Goal: Transaction & Acquisition: Purchase product/service

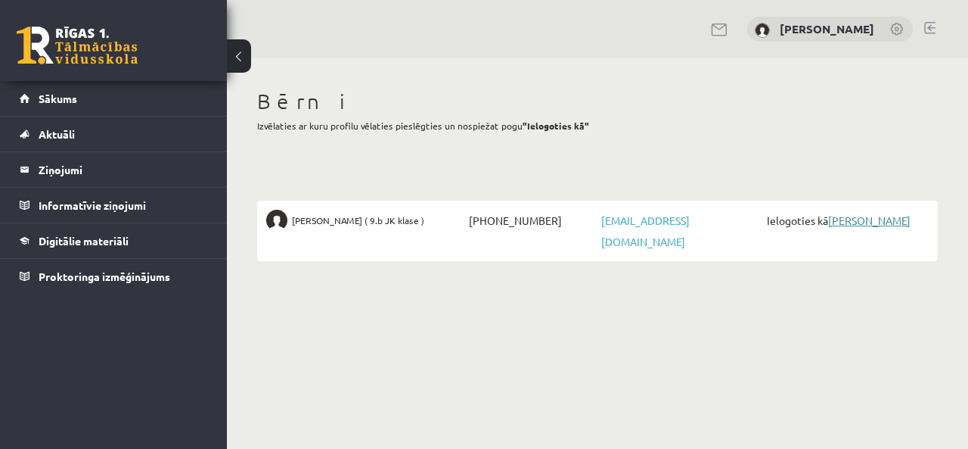
click at [853, 222] on link "[PERSON_NAME]" at bounding box center [869, 220] width 82 height 14
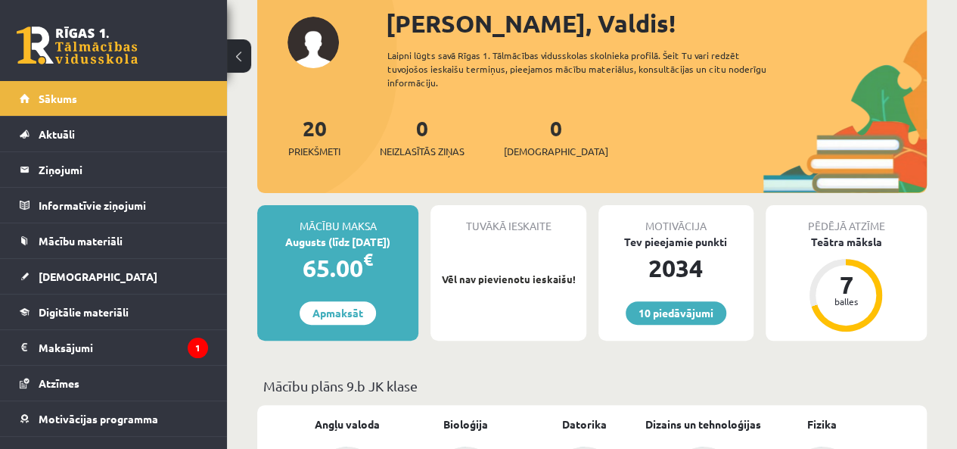
scroll to position [227, 0]
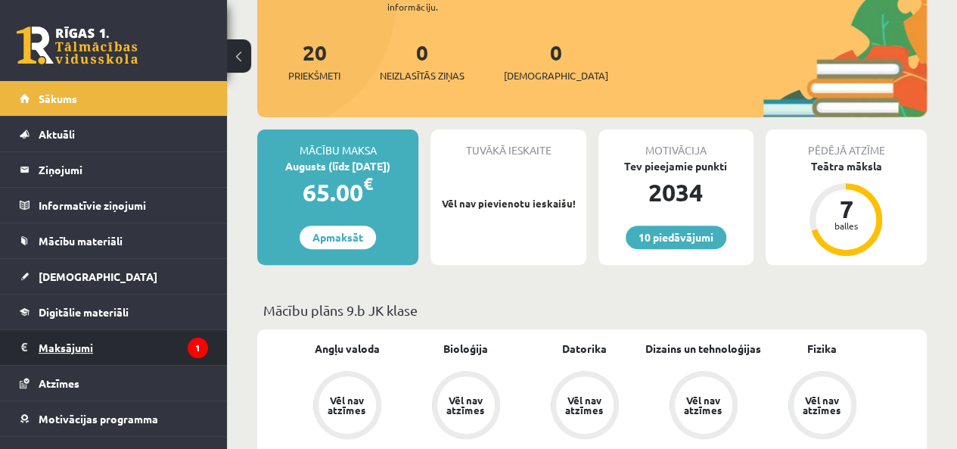
click at [140, 347] on legend "Maksājumi 1" at bounding box center [123, 347] width 169 height 35
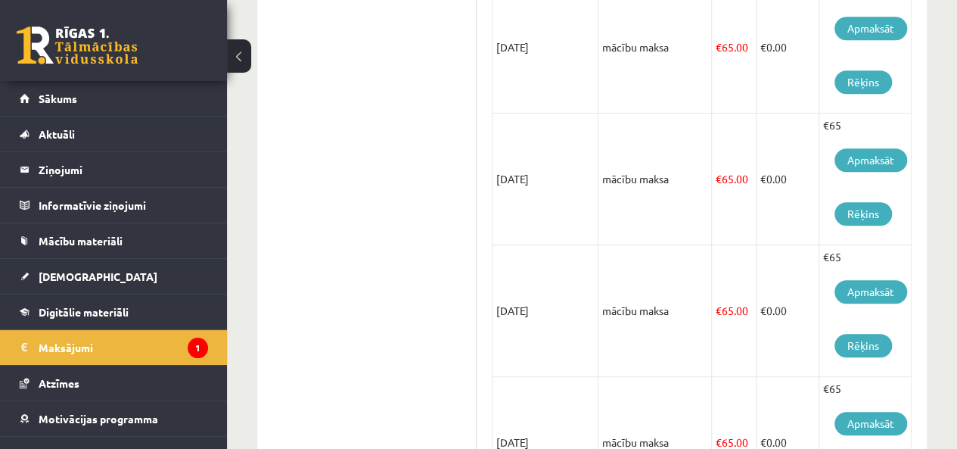
scroll to position [227, 0]
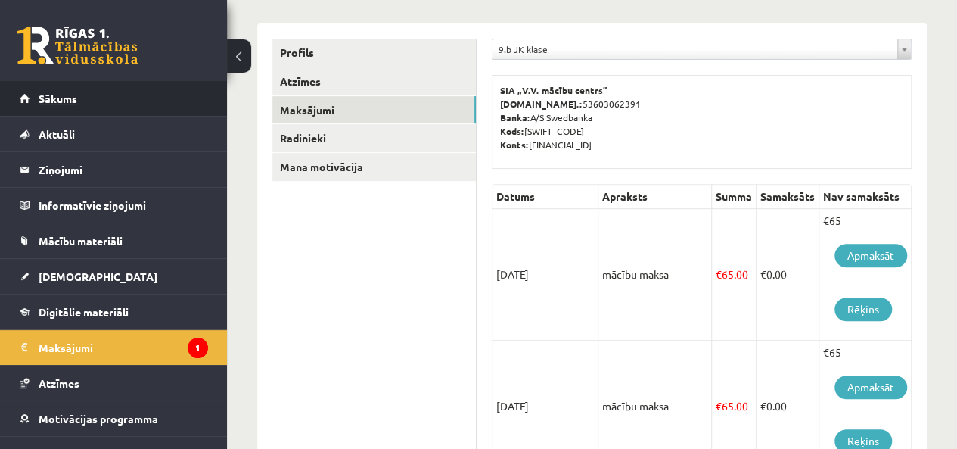
click at [70, 107] on link "Sākums" at bounding box center [114, 98] width 188 height 35
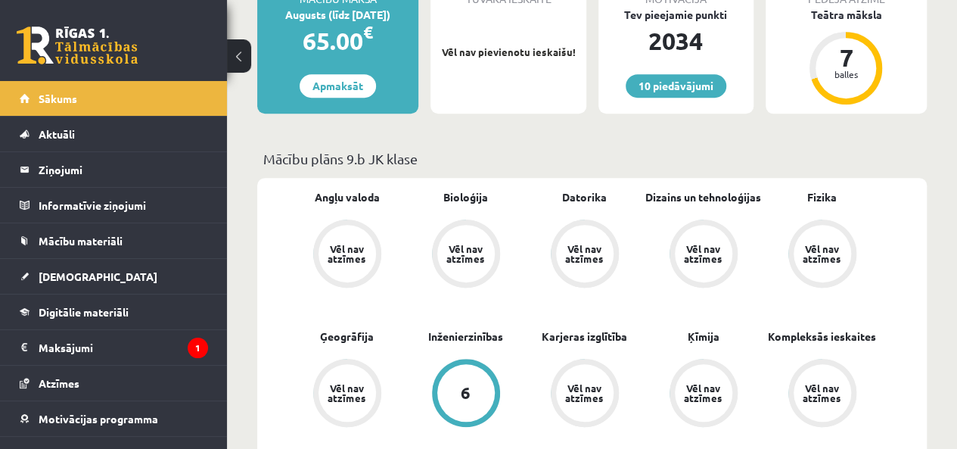
scroll to position [530, 0]
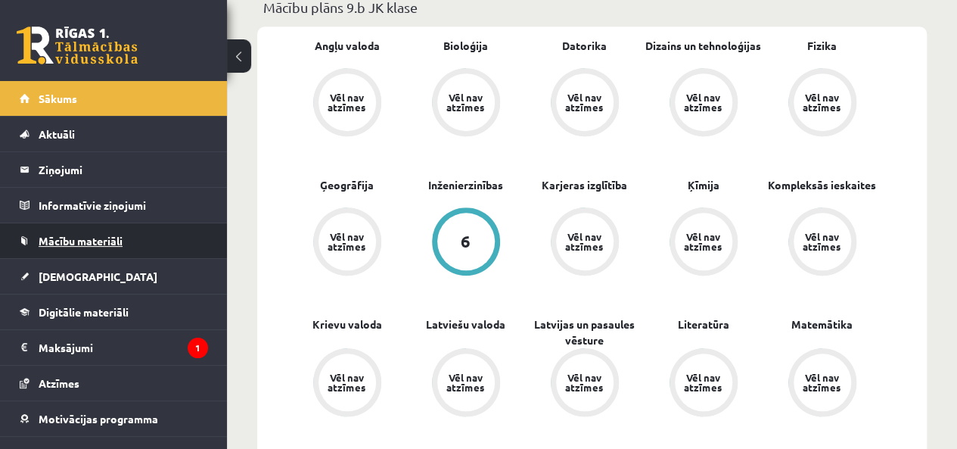
click at [125, 235] on link "Mācību materiāli" at bounding box center [114, 240] width 188 height 35
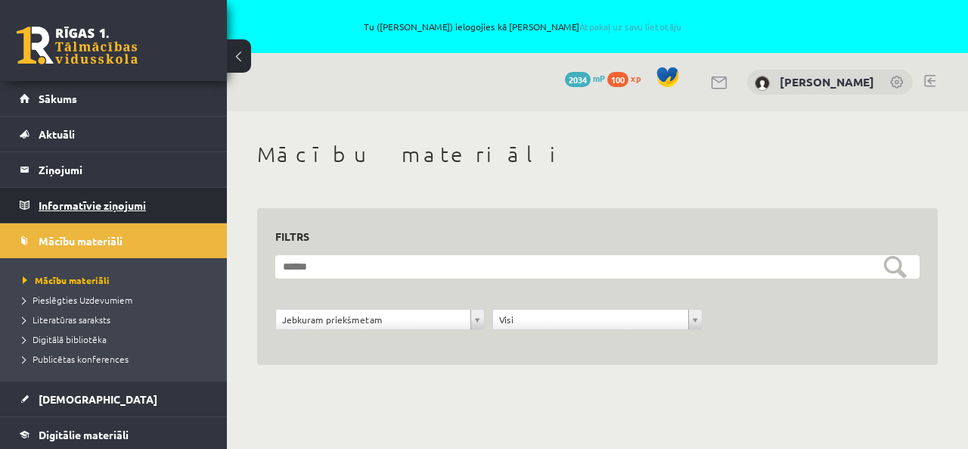
click at [57, 201] on legend "Informatīvie ziņojumi 0" at bounding box center [123, 205] width 169 height 35
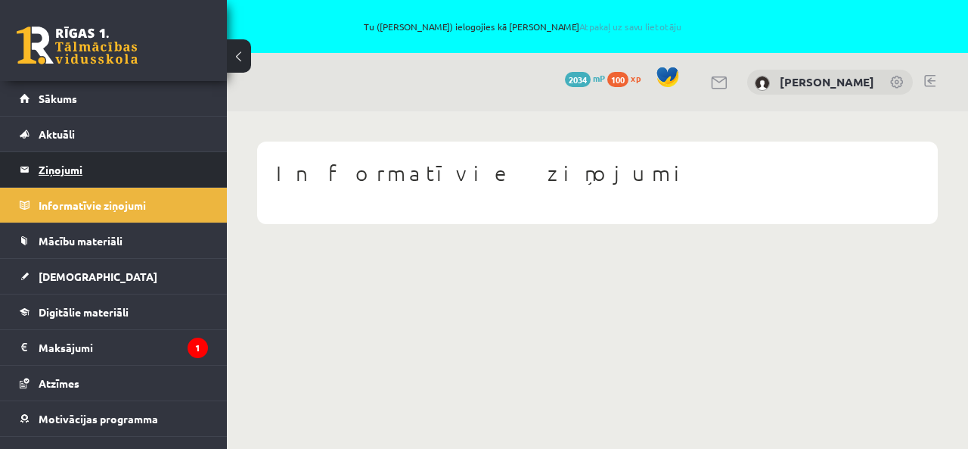
click at [61, 175] on legend "Ziņojumi 0" at bounding box center [123, 169] width 169 height 35
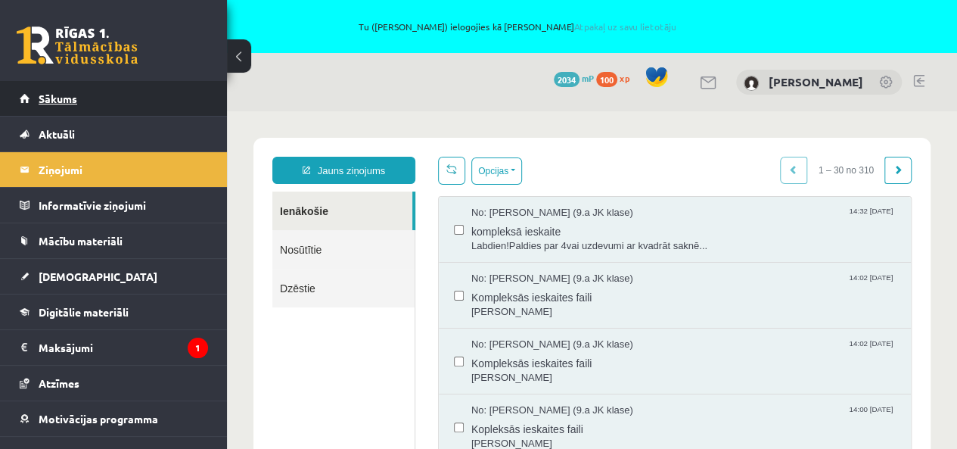
click at [71, 93] on span "Sākums" at bounding box center [58, 99] width 39 height 14
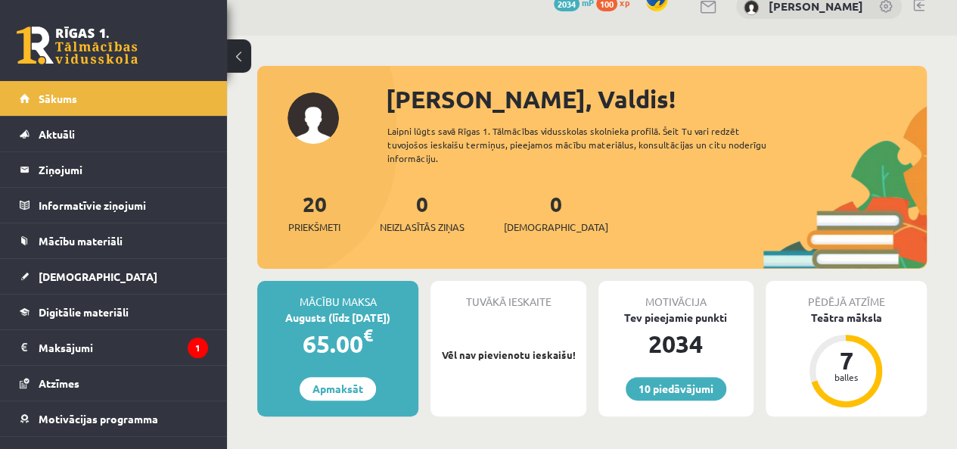
scroll to position [227, 0]
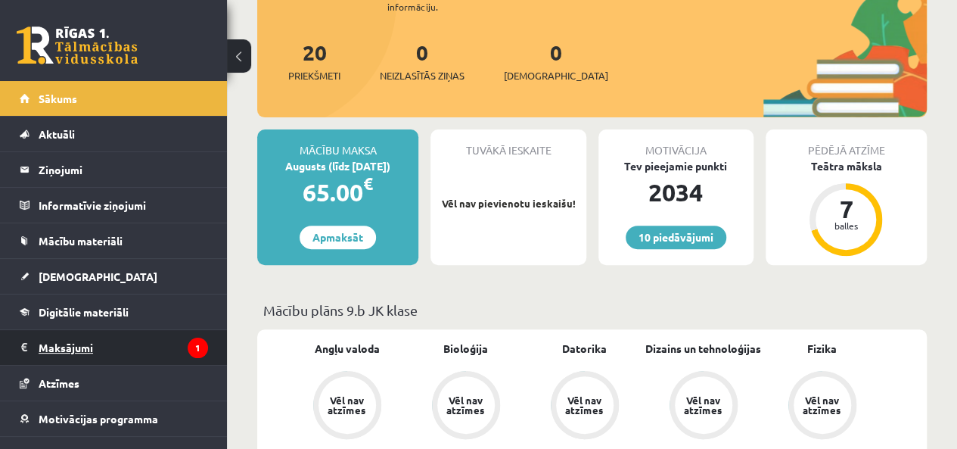
click at [78, 337] on legend "Maksājumi 1" at bounding box center [123, 347] width 169 height 35
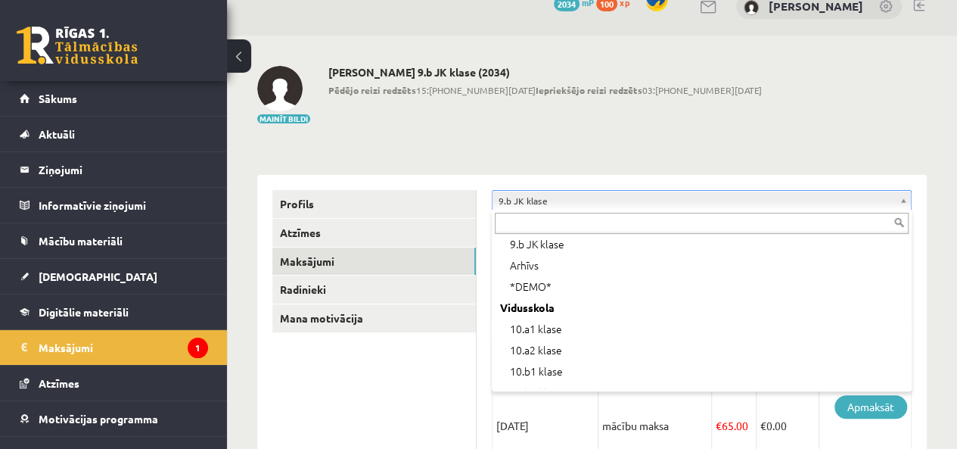
scroll to position [148, 0]
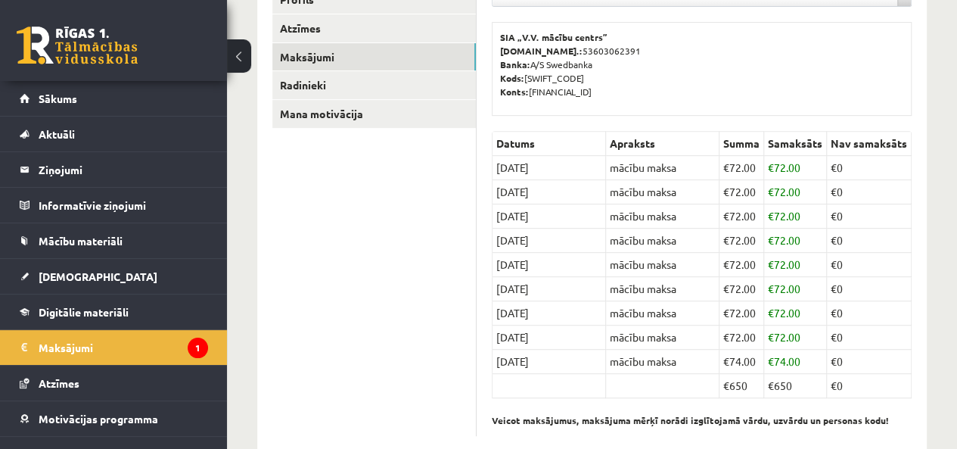
scroll to position [308, 0]
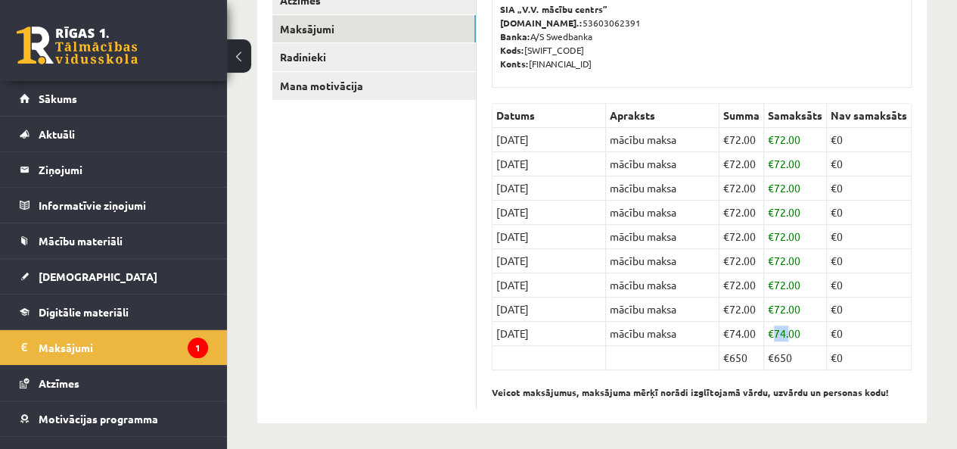
drag, startPoint x: 775, startPoint y: 331, endPoint x: 791, endPoint y: 331, distance: 16.6
click at [791, 331] on td "€ 74.00" at bounding box center [795, 333] width 63 height 24
click at [797, 329] on td "€ 74.00" at bounding box center [795, 333] width 63 height 24
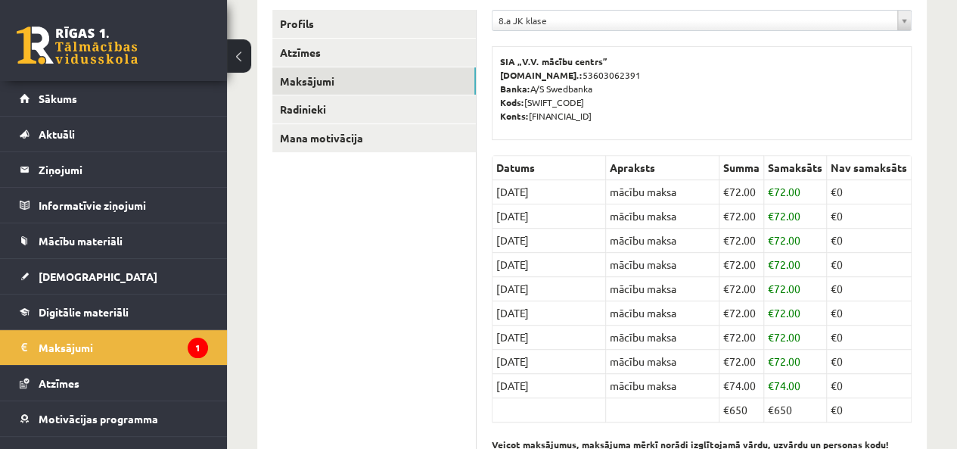
scroll to position [232, 0]
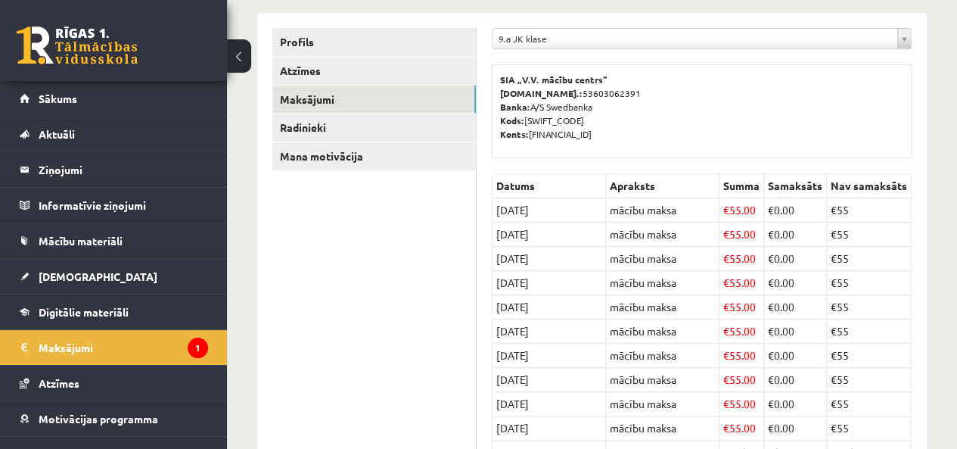
scroll to position [332, 0]
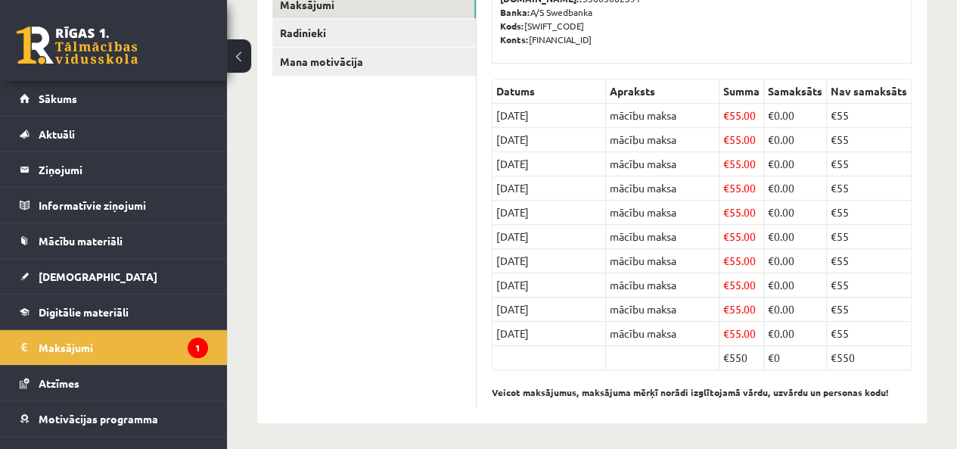
drag, startPoint x: 731, startPoint y: 354, endPoint x: 750, endPoint y: 355, distance: 18.9
click at [750, 355] on td "€550" at bounding box center [741, 358] width 45 height 24
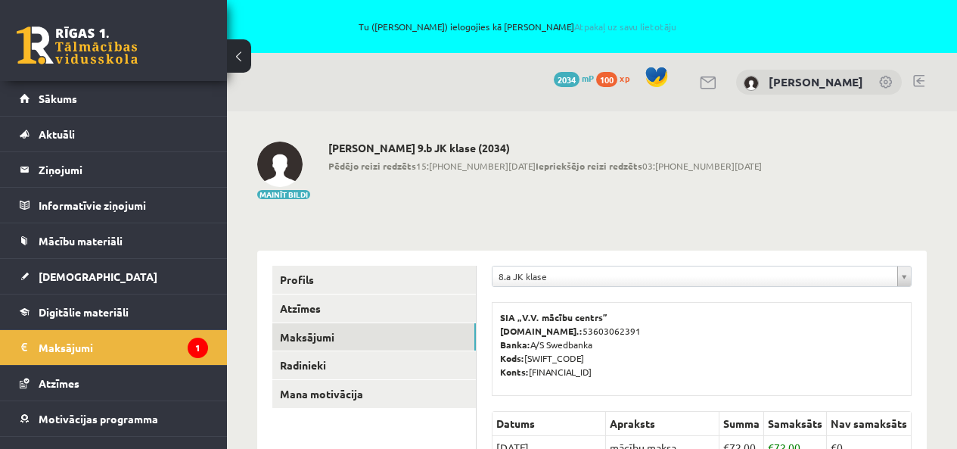
scroll to position [308, 0]
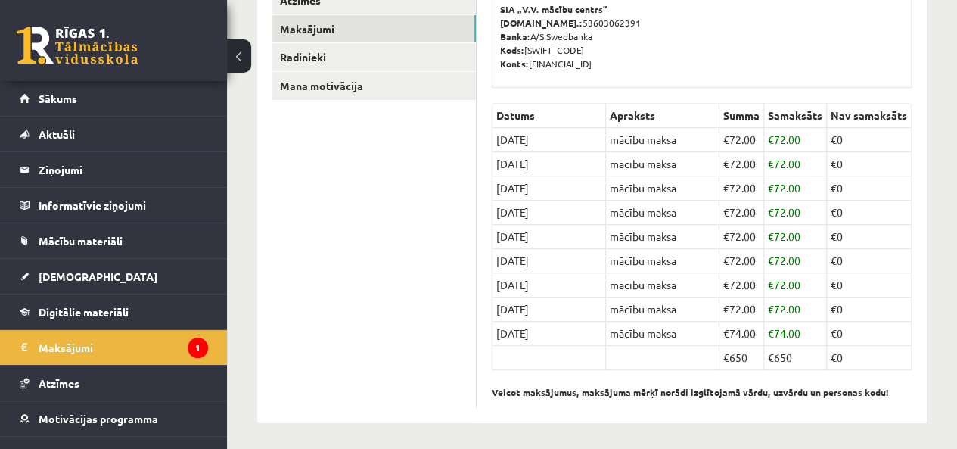
drag, startPoint x: 730, startPoint y: 352, endPoint x: 748, endPoint y: 350, distance: 18.2
click at [748, 350] on td "€650" at bounding box center [741, 358] width 45 height 24
click at [749, 357] on td "€650" at bounding box center [741, 358] width 45 height 24
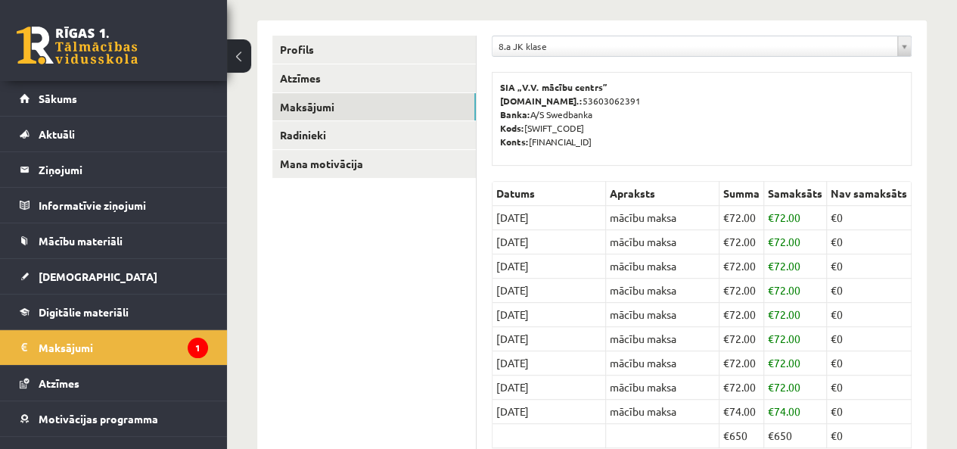
scroll to position [157, 0]
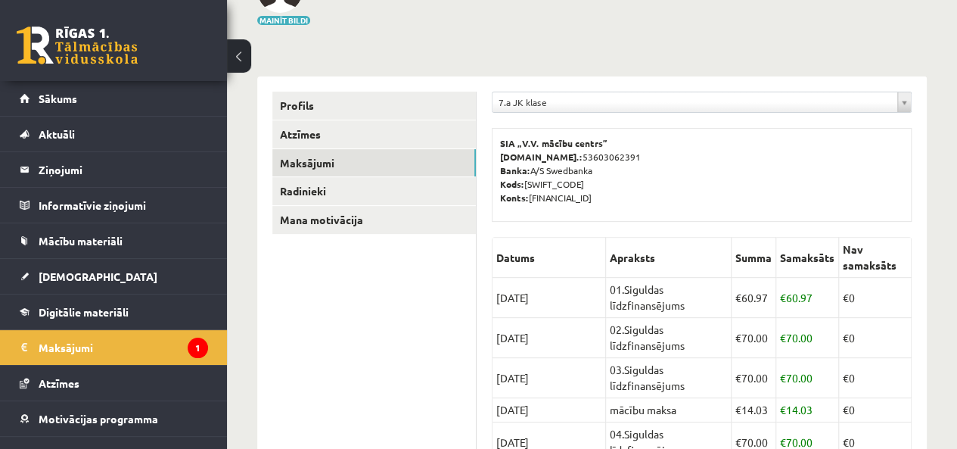
scroll to position [104, 0]
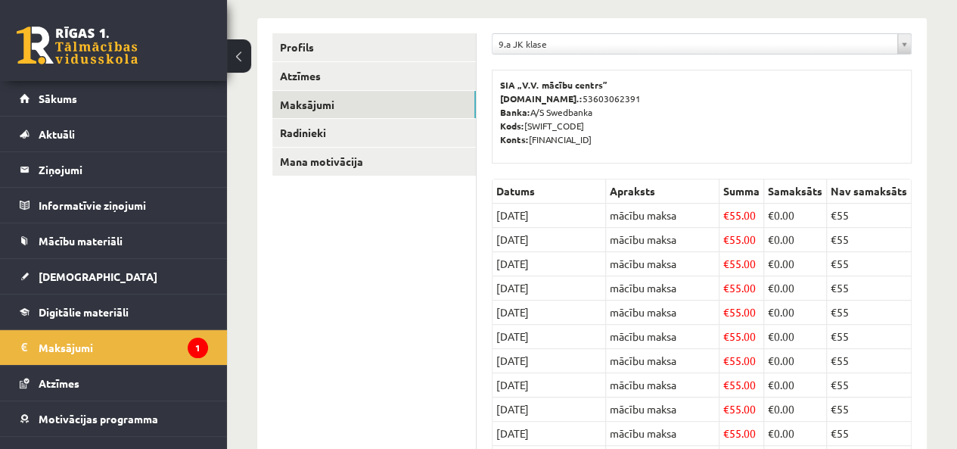
scroll to position [105, 0]
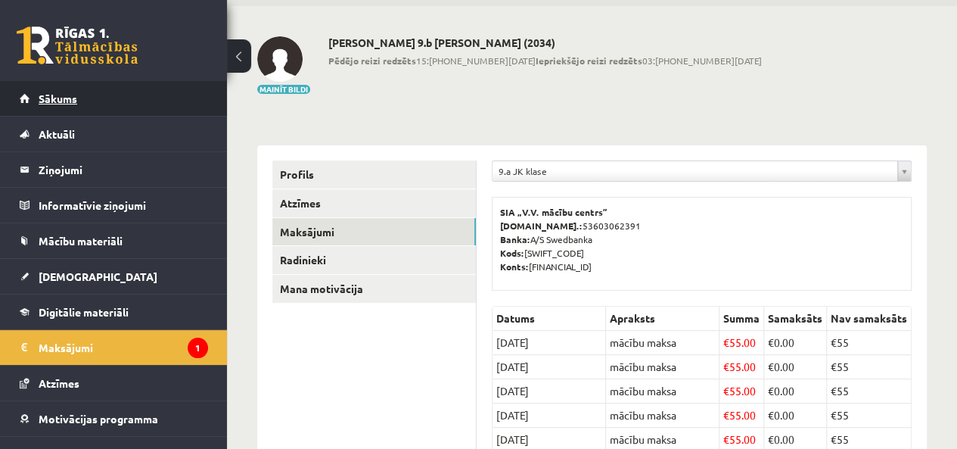
click at [59, 108] on link "Sākums" at bounding box center [114, 98] width 188 height 35
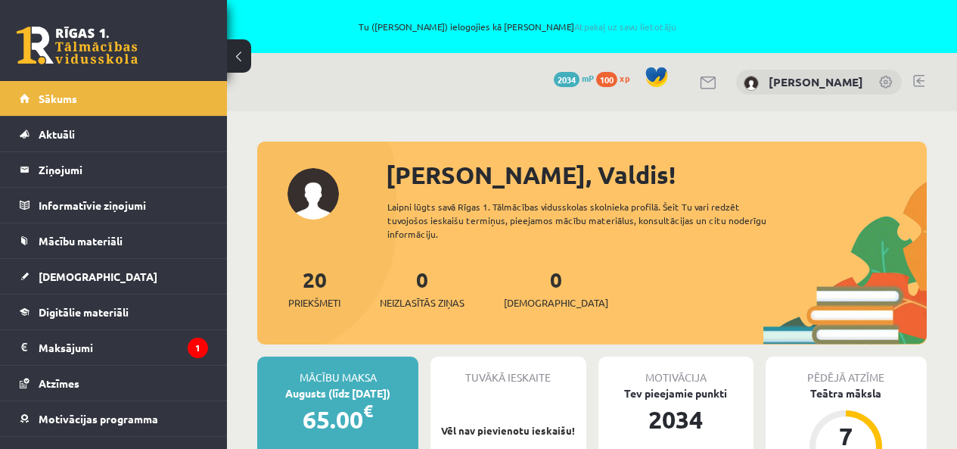
scroll to position [332, 0]
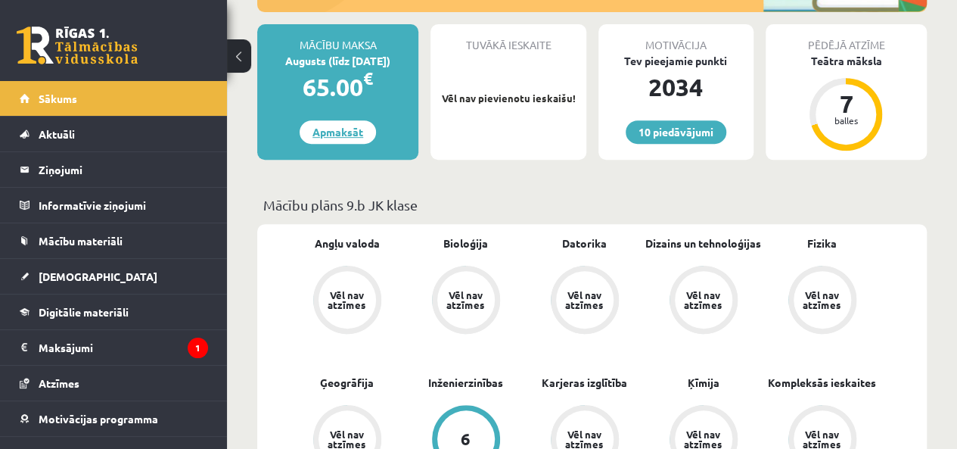
click at [342, 132] on link "Apmaksāt" at bounding box center [338, 131] width 76 height 23
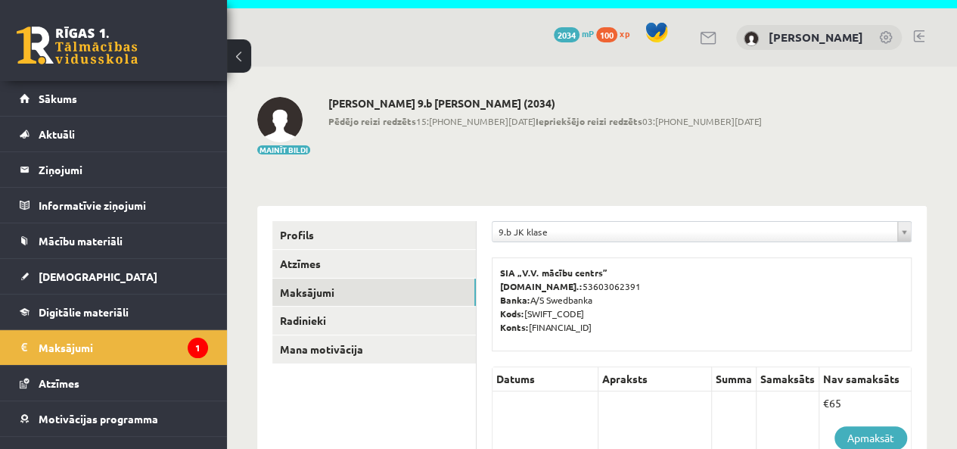
scroll to position [196, 0]
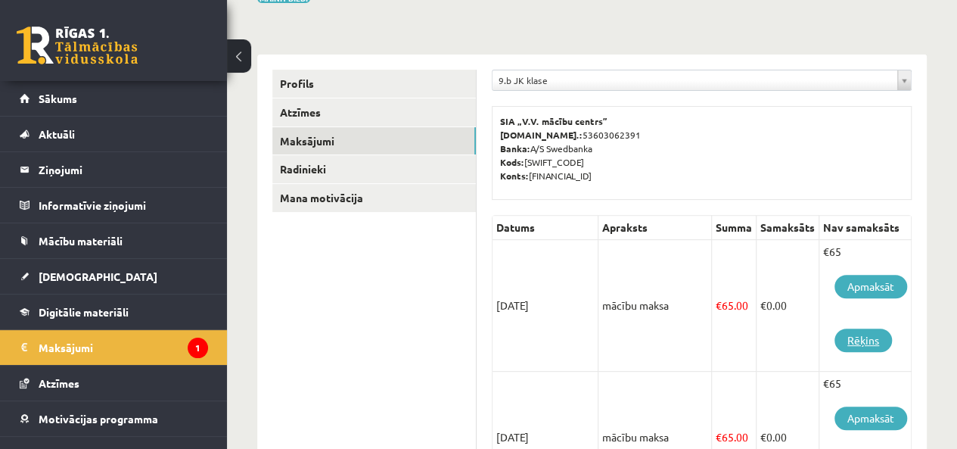
click at [853, 341] on link "Rēķins" at bounding box center [862, 339] width 57 height 23
